Goal: Transaction & Acquisition: Purchase product/service

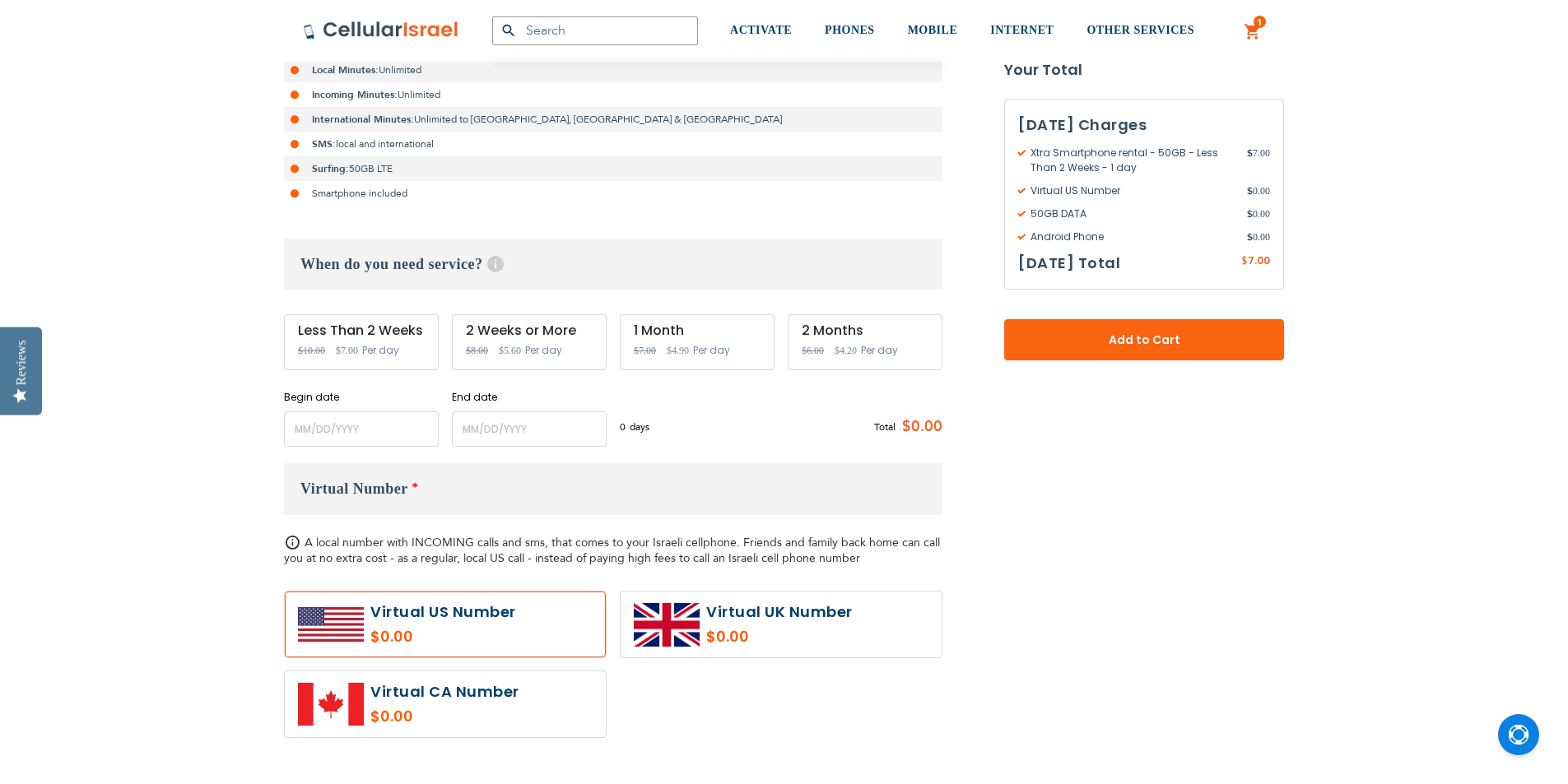
scroll to position [411, 0]
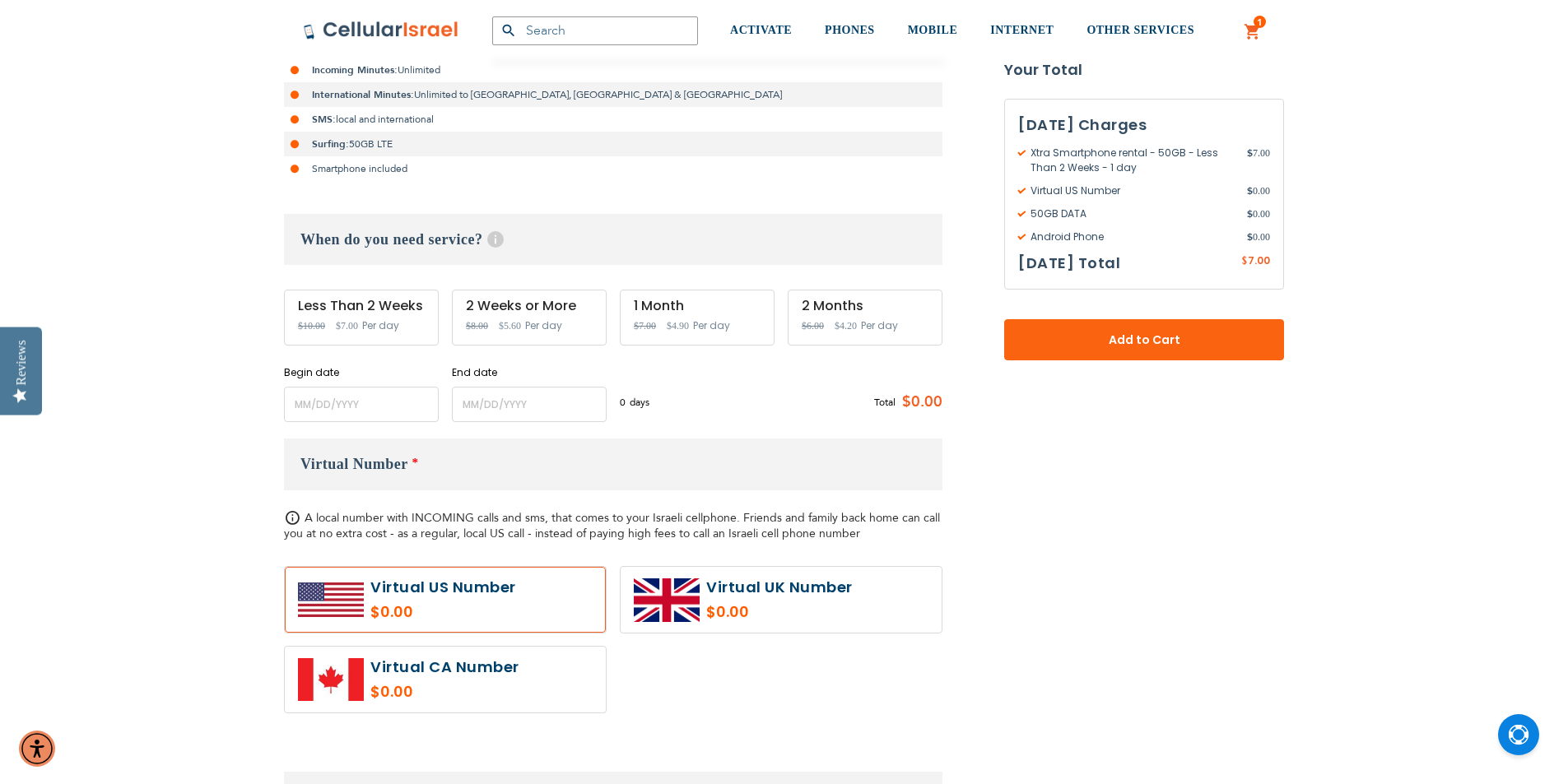
click at [391, 328] on span "Per day" at bounding box center [380, 325] width 37 height 15
click at [410, 409] on input "name" at bounding box center [361, 404] width 155 height 36
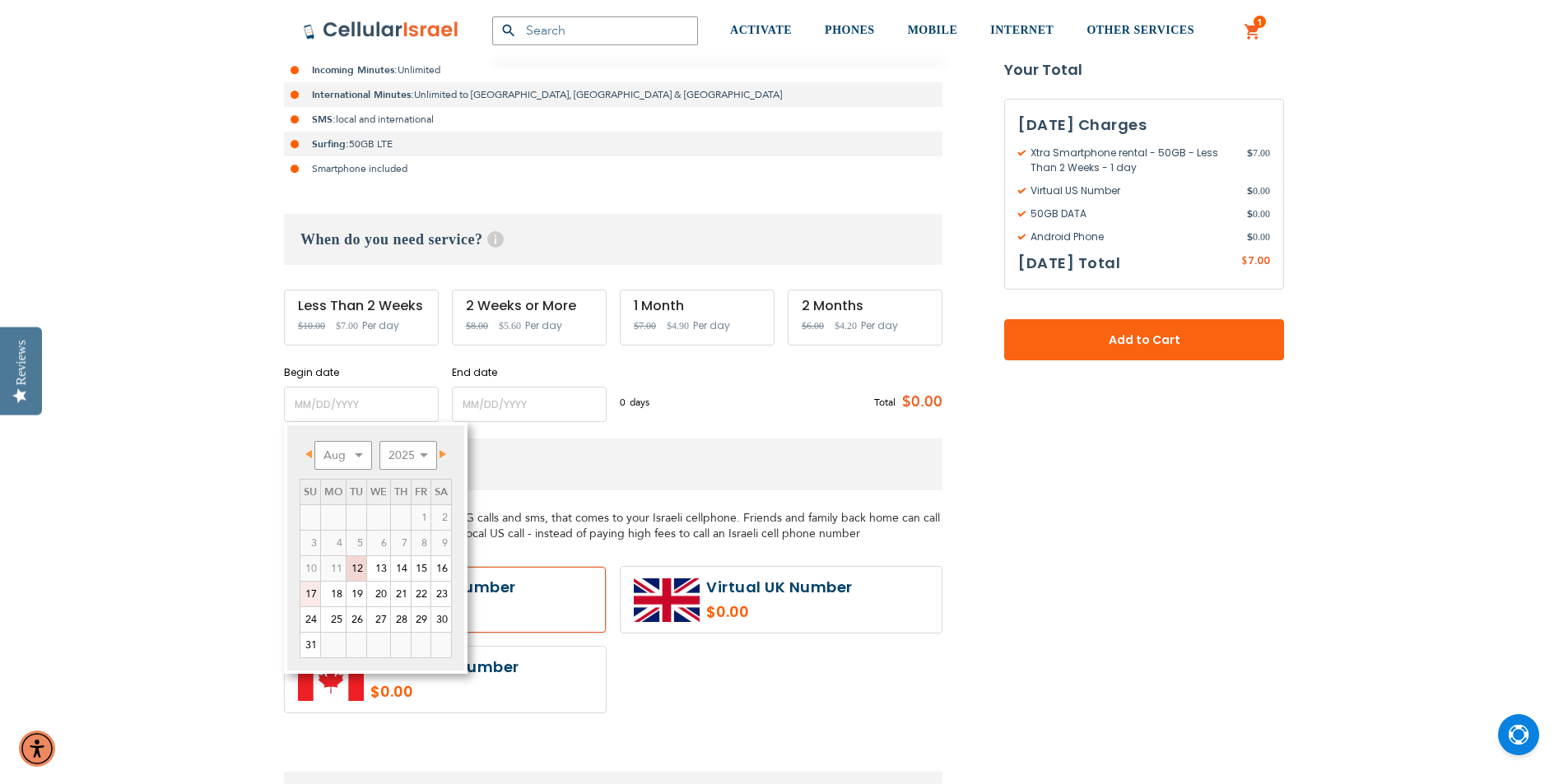
click at [313, 592] on link "17" at bounding box center [311, 594] width 20 height 25
type input "[DATE]"
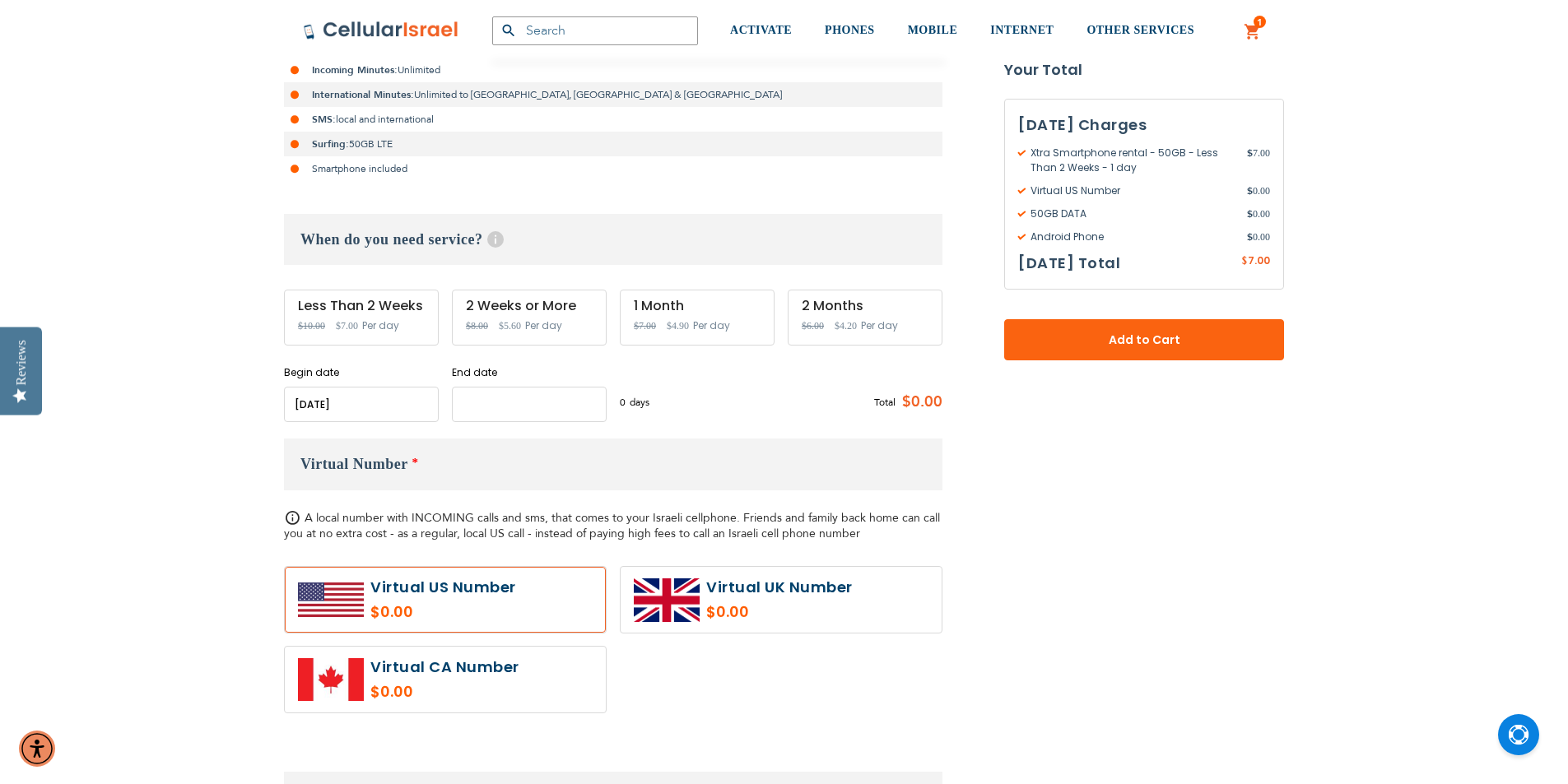
click at [496, 418] on input "name" at bounding box center [528, 404] width 155 height 36
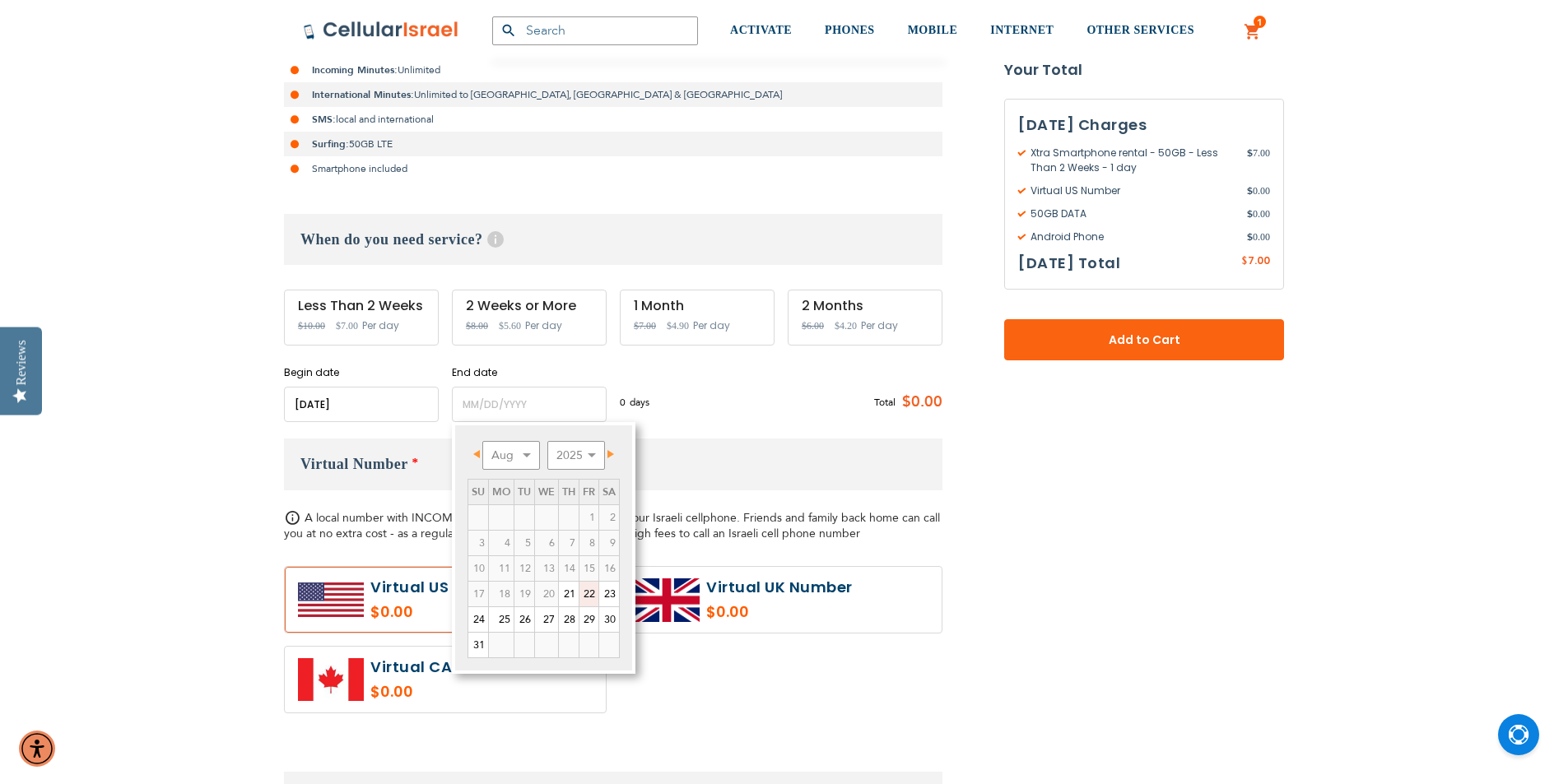
click at [589, 593] on link "22" at bounding box center [589, 594] width 19 height 25
type input "[DATE]"
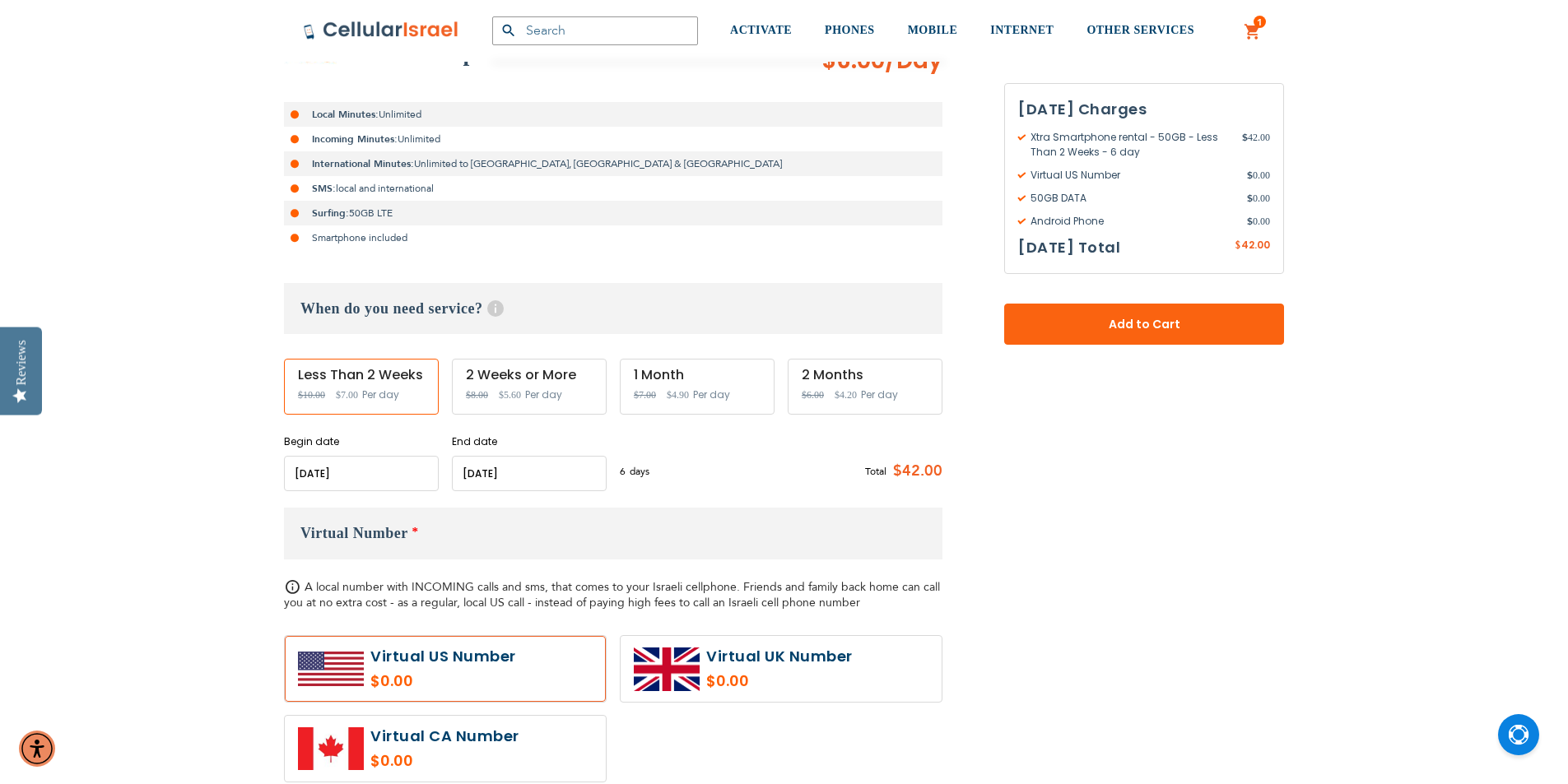
scroll to position [493, 0]
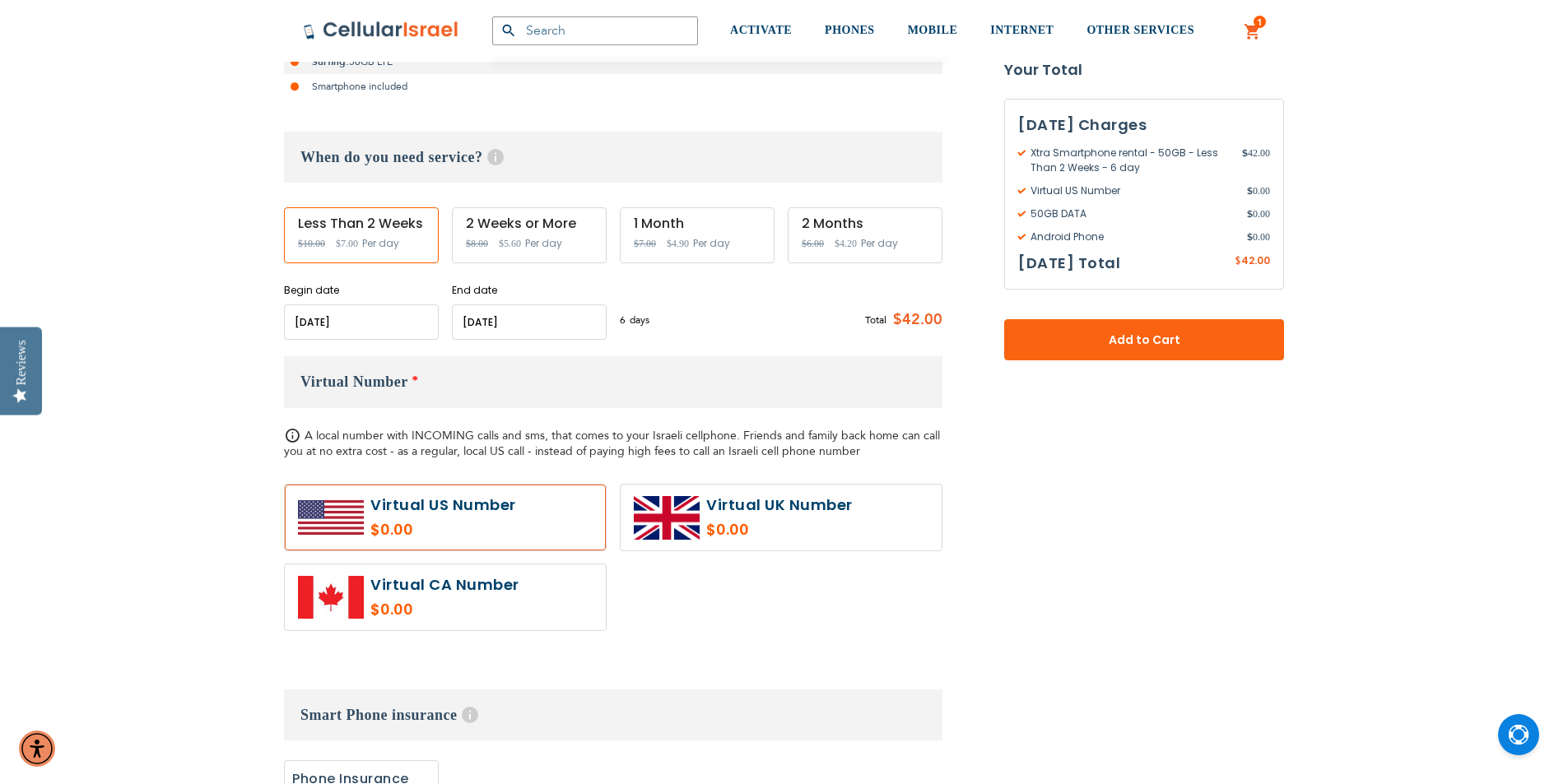
click at [411, 514] on label at bounding box center [445, 517] width 321 height 66
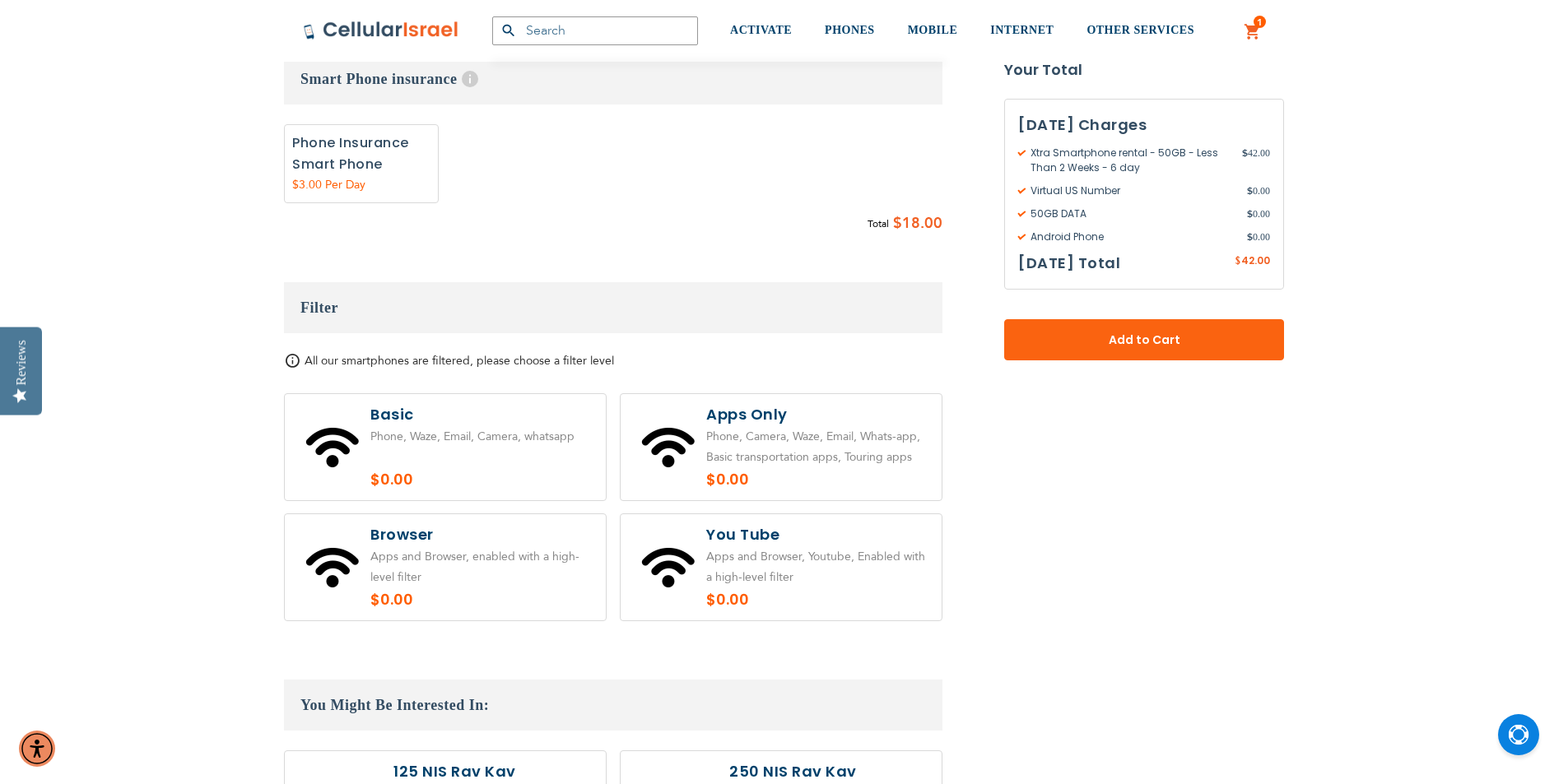
scroll to position [1152, 0]
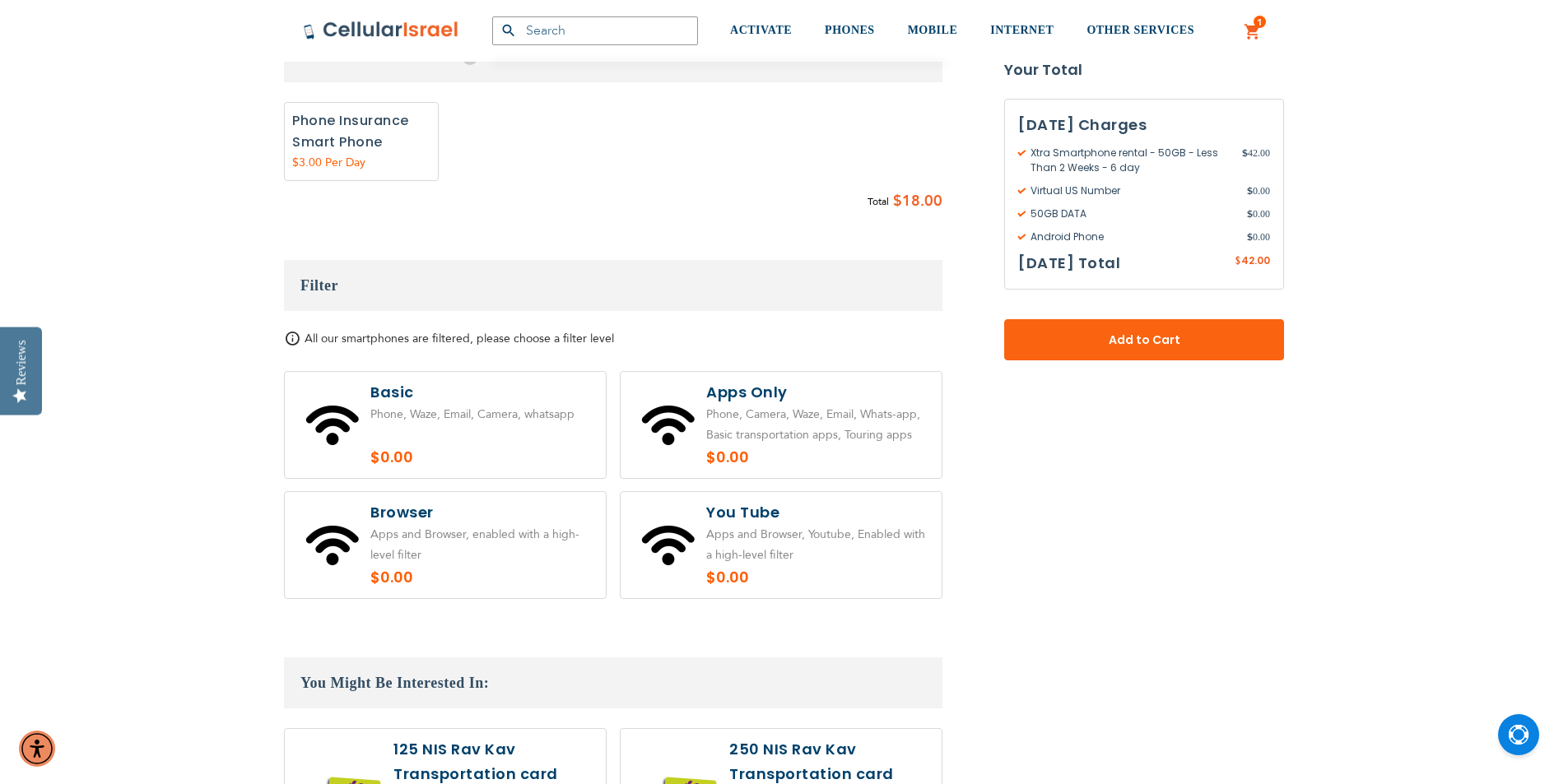
click at [462, 535] on label at bounding box center [445, 545] width 321 height 106
radio input "true"
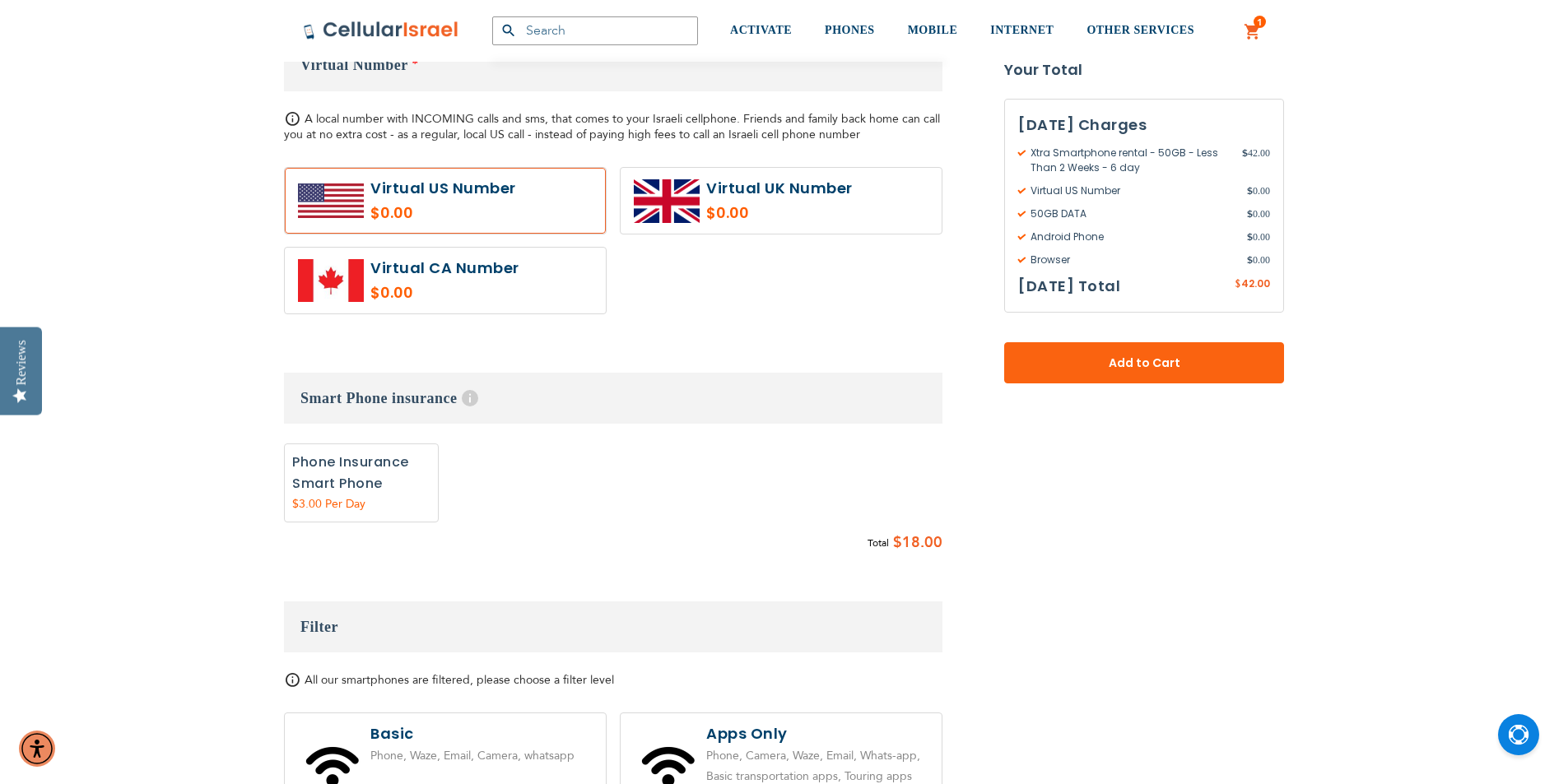
scroll to position [493, 0]
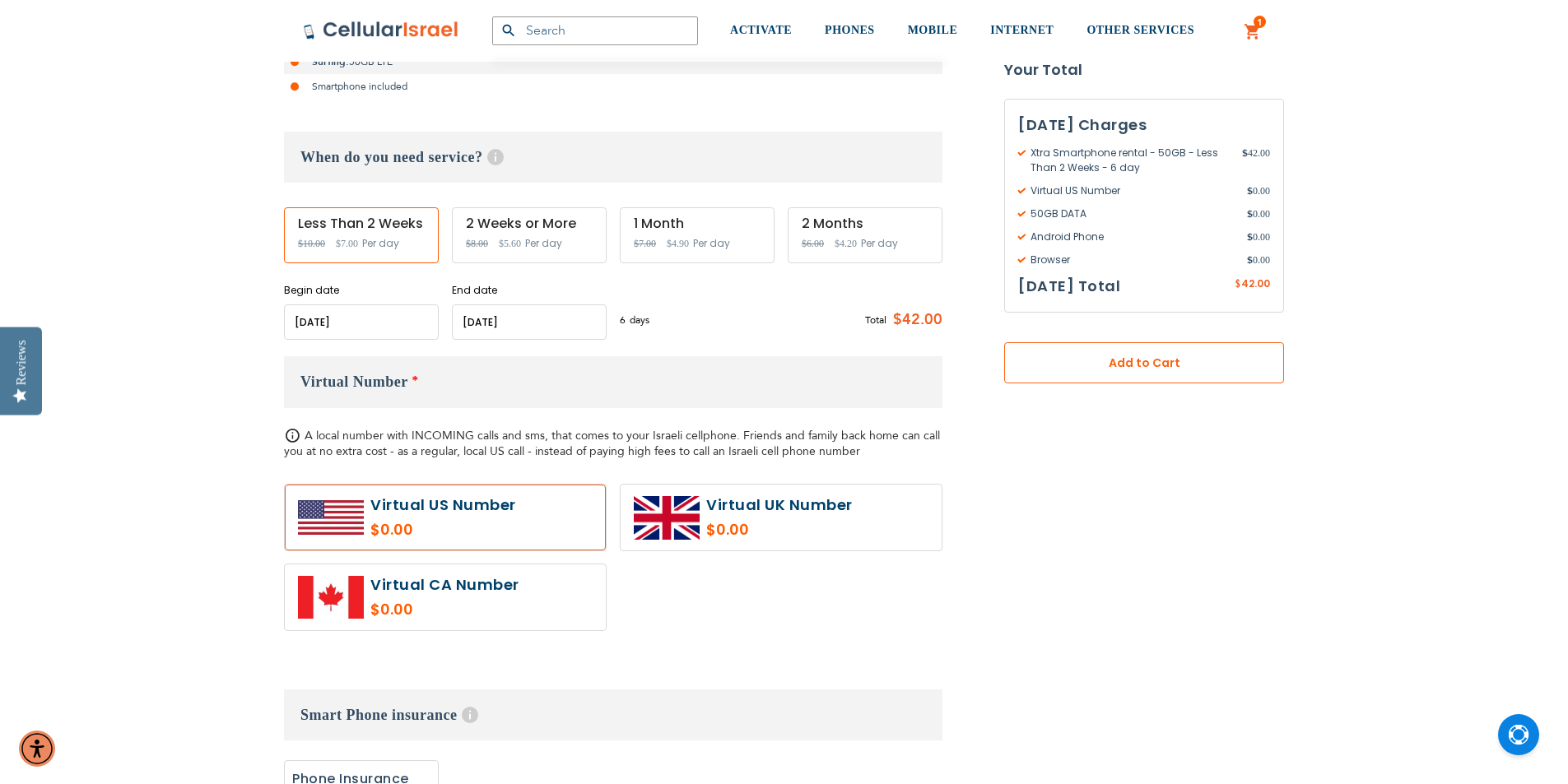
click at [1053, 376] on button "Add to Cart" at bounding box center [1145, 363] width 280 height 41
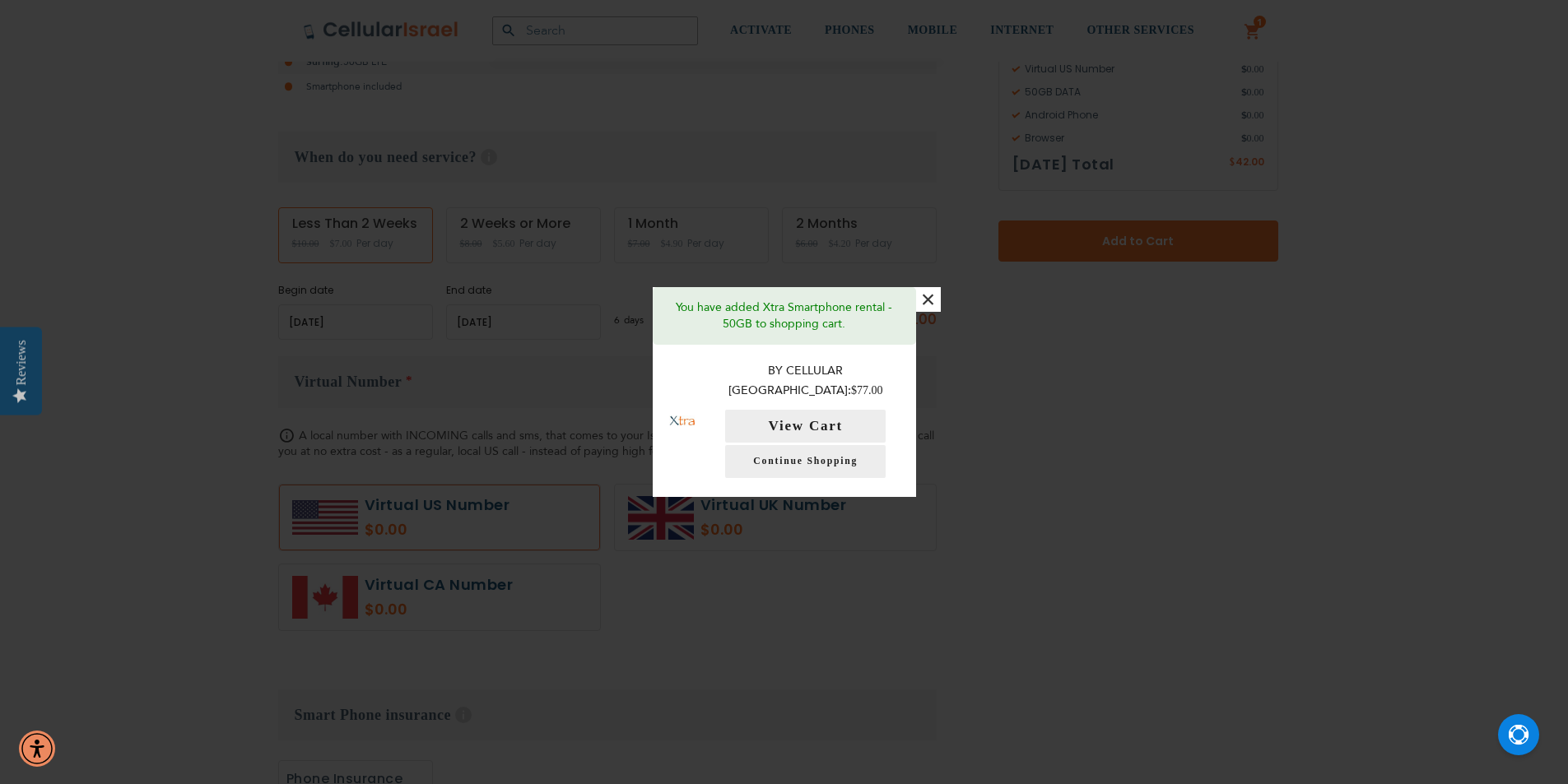
scroll to position [658, 0]
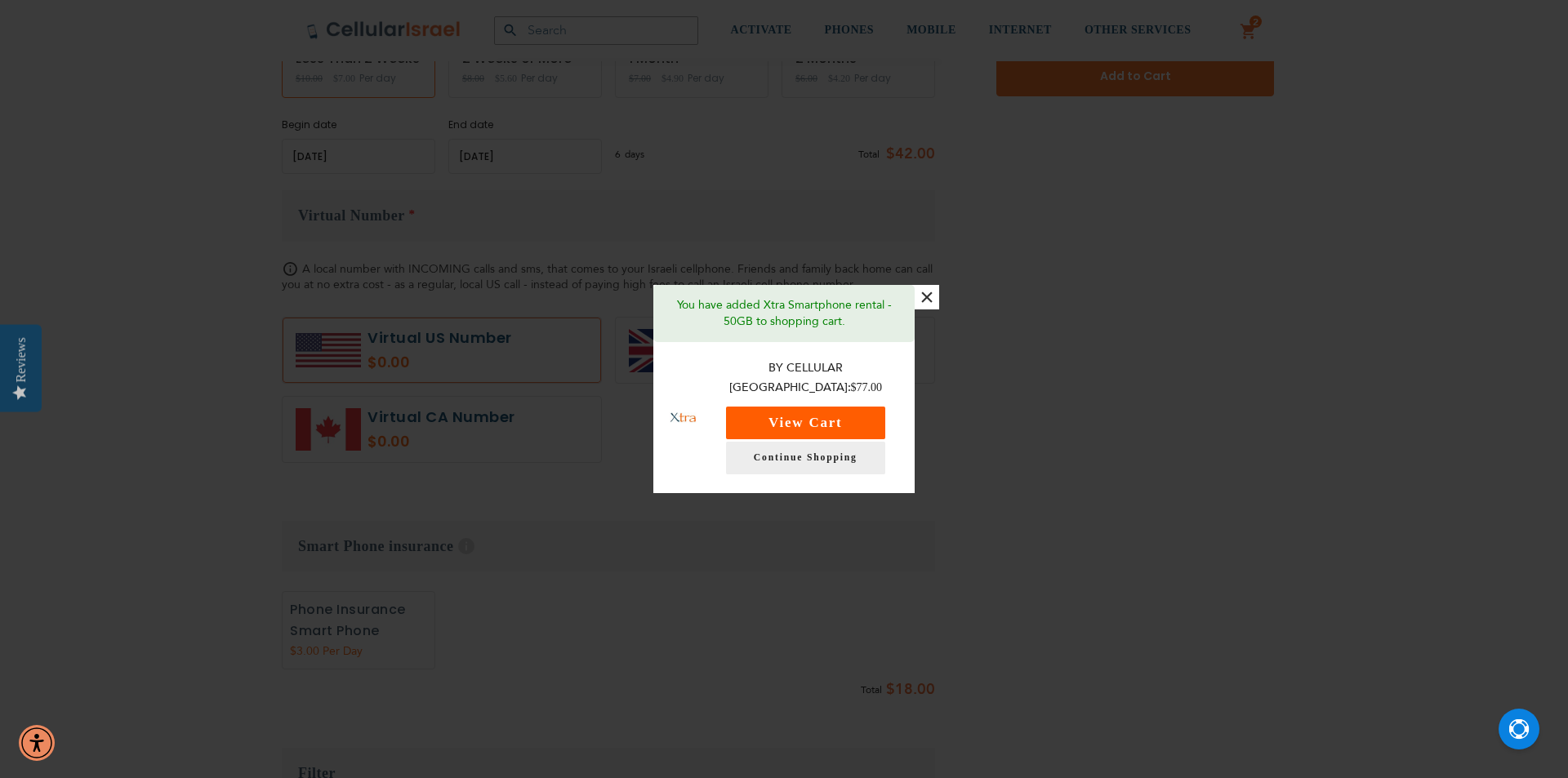
click at [818, 423] on button "View Cart" at bounding box center [805, 423] width 160 height 33
